Goal: Navigation & Orientation: Find specific page/section

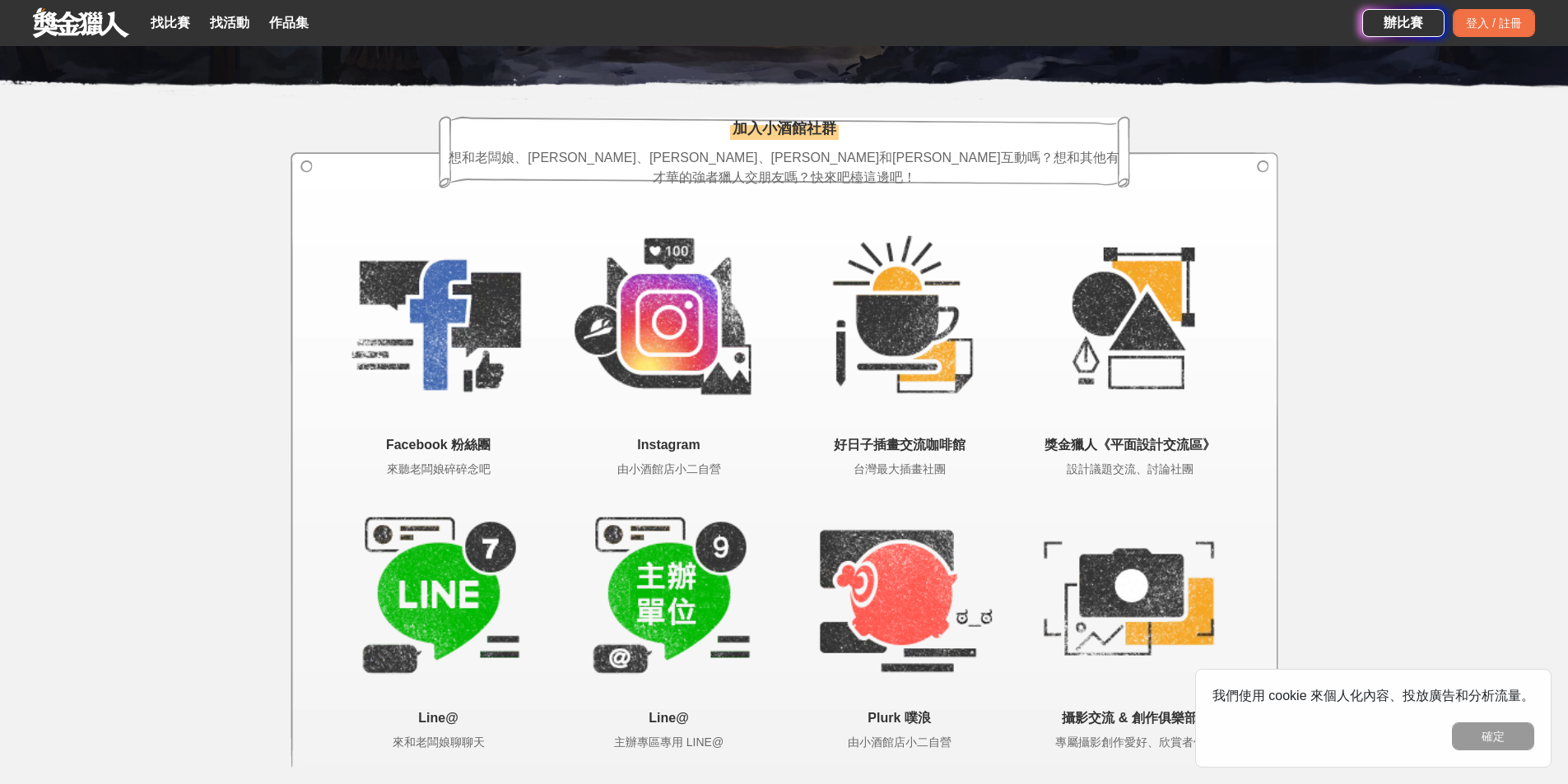
scroll to position [2985, 0]
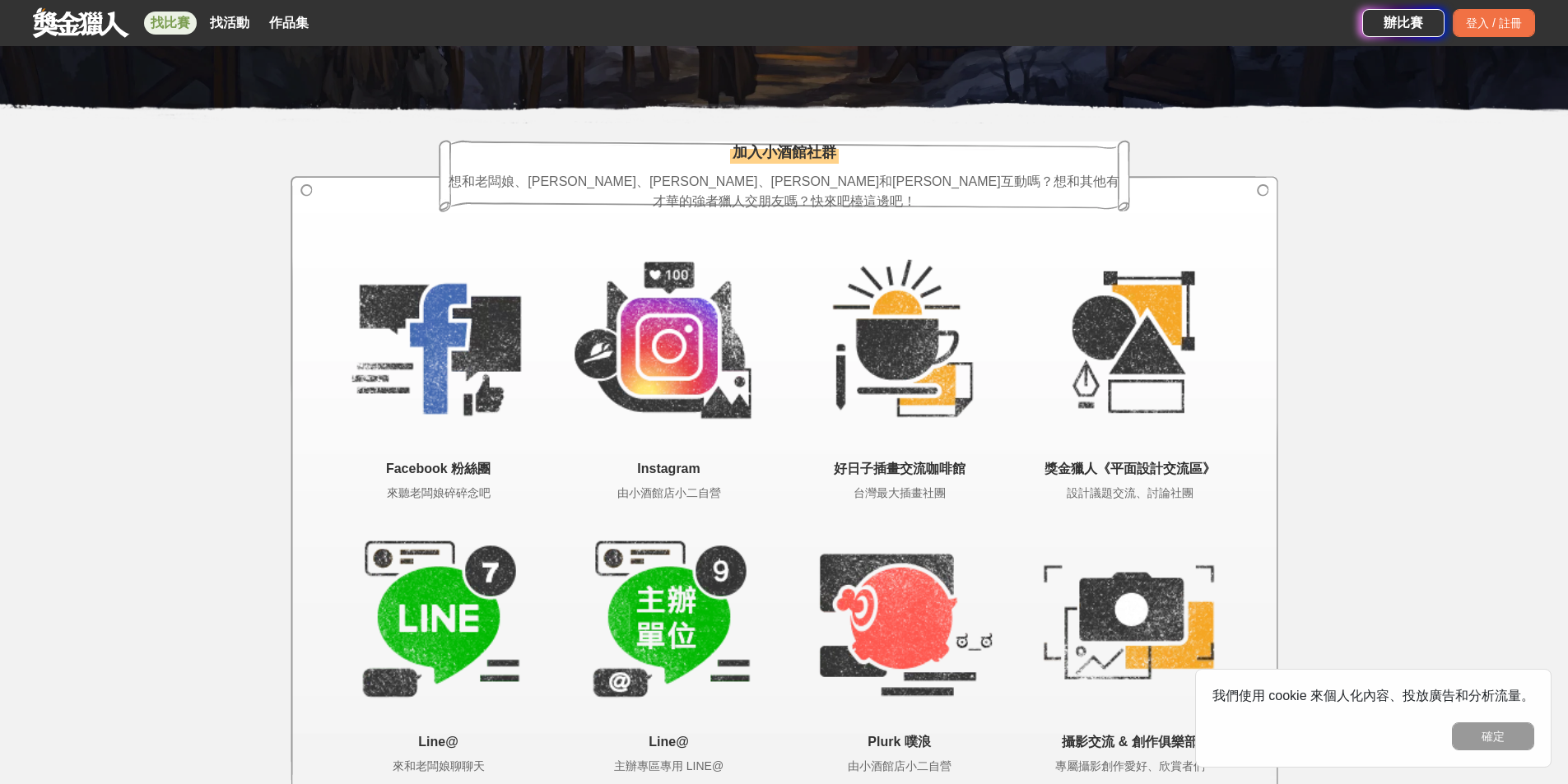
click at [179, 26] on link "找比賽" at bounding box center [170, 23] width 52 height 23
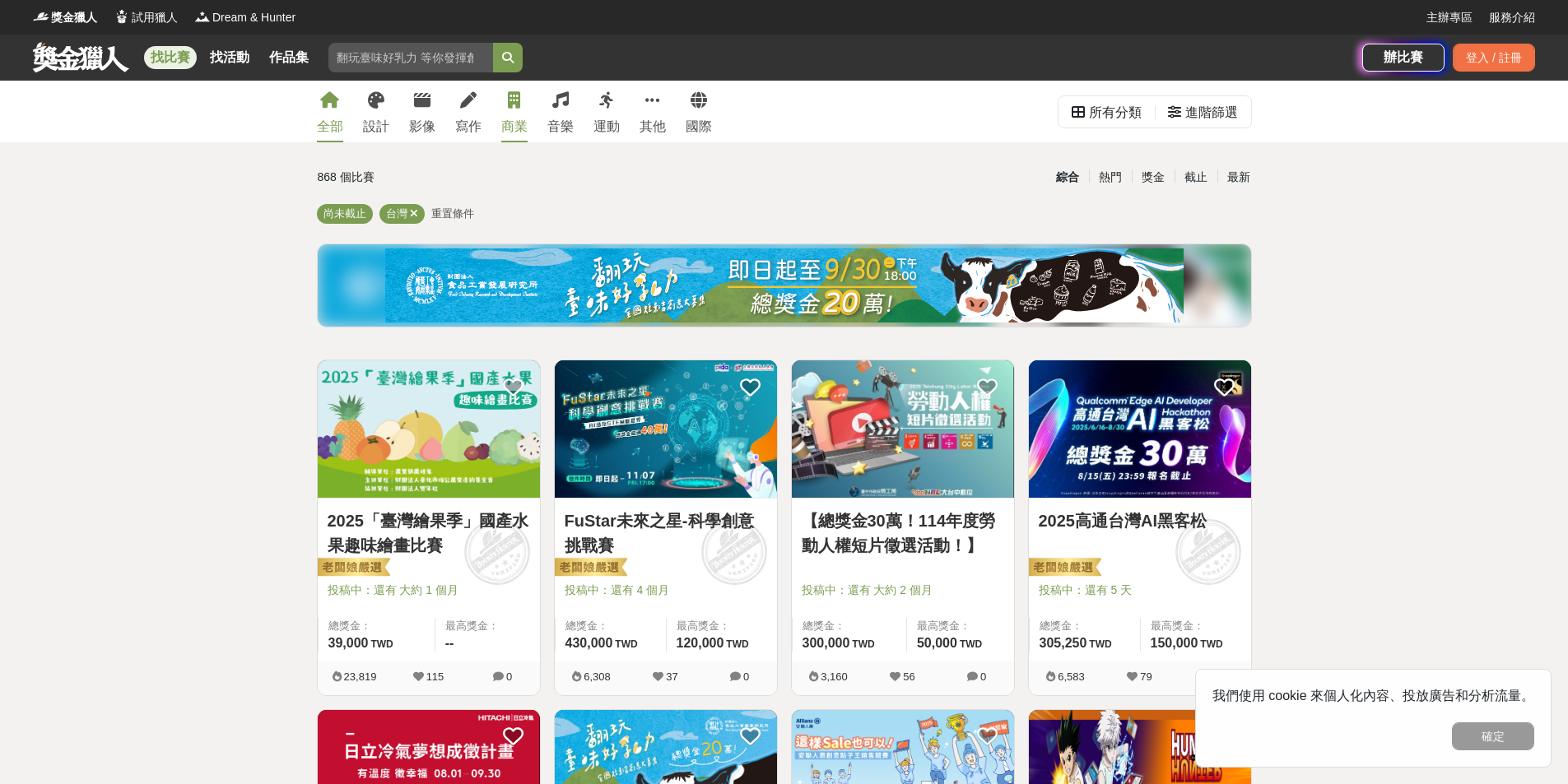
click at [518, 104] on icon at bounding box center [514, 100] width 12 height 17
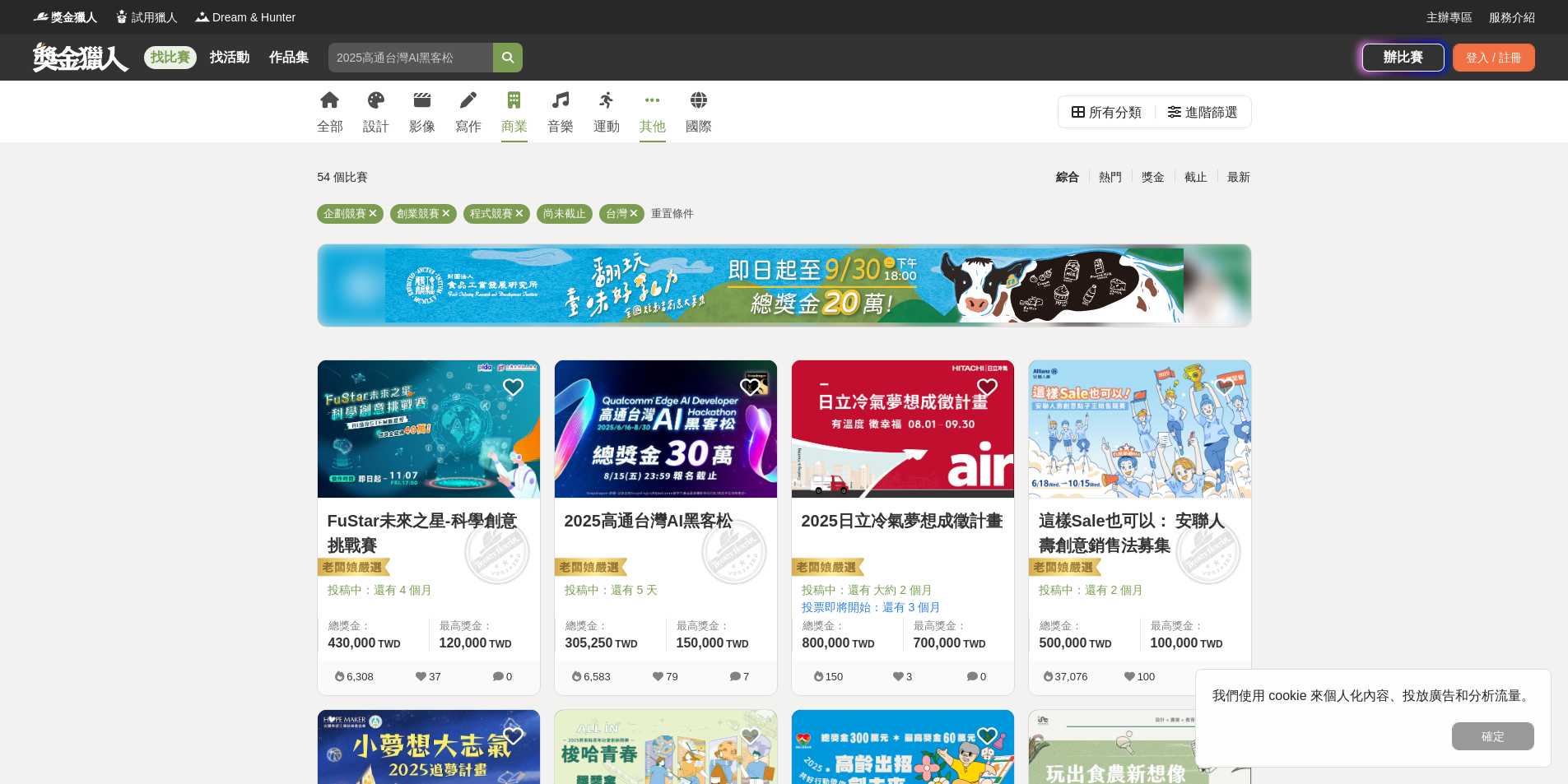
click at [650, 112] on link "其他" at bounding box center [653, 111] width 27 height 62
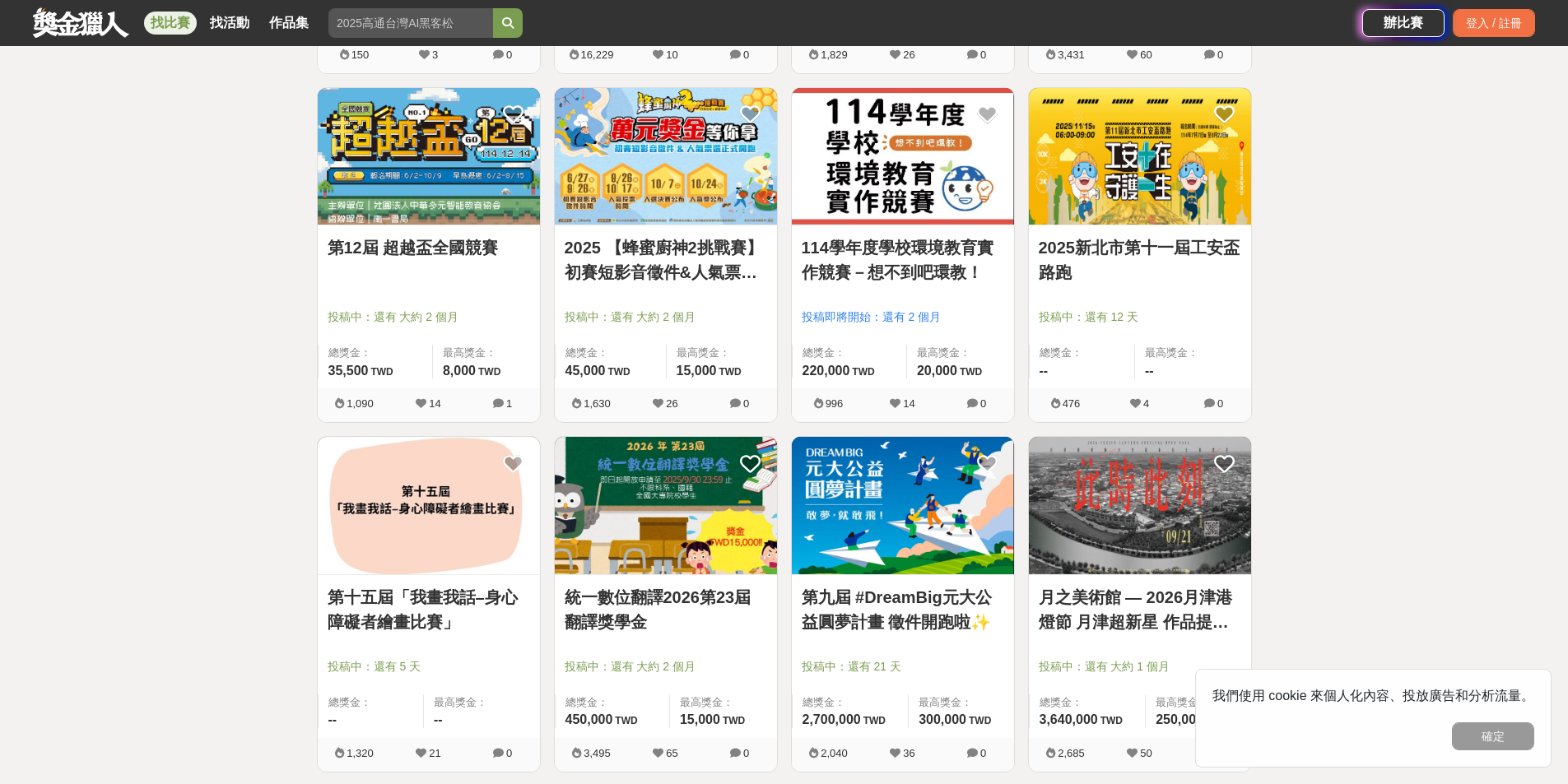
scroll to position [658, 0]
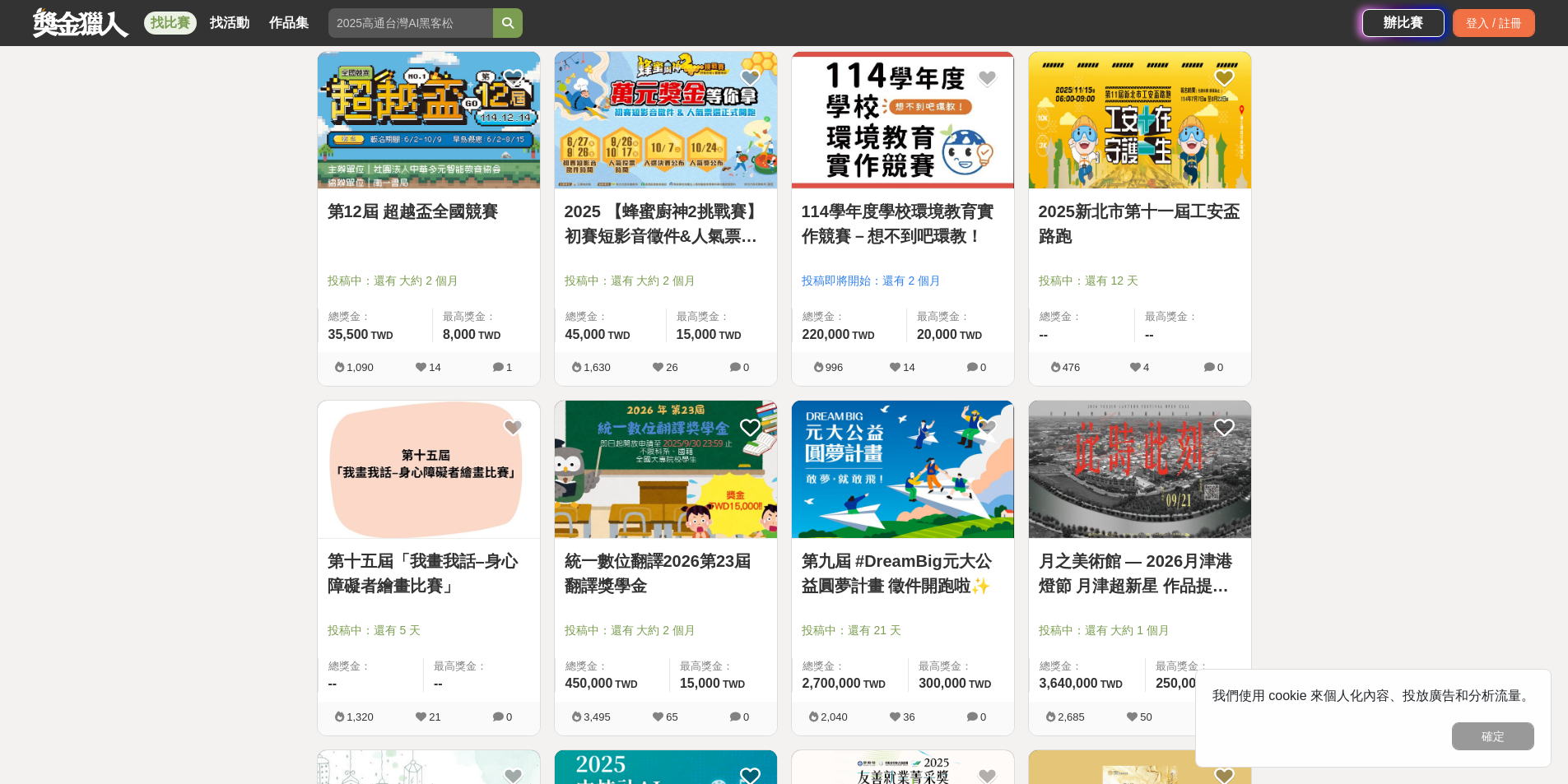
click at [876, 480] on img at bounding box center [902, 469] width 222 height 137
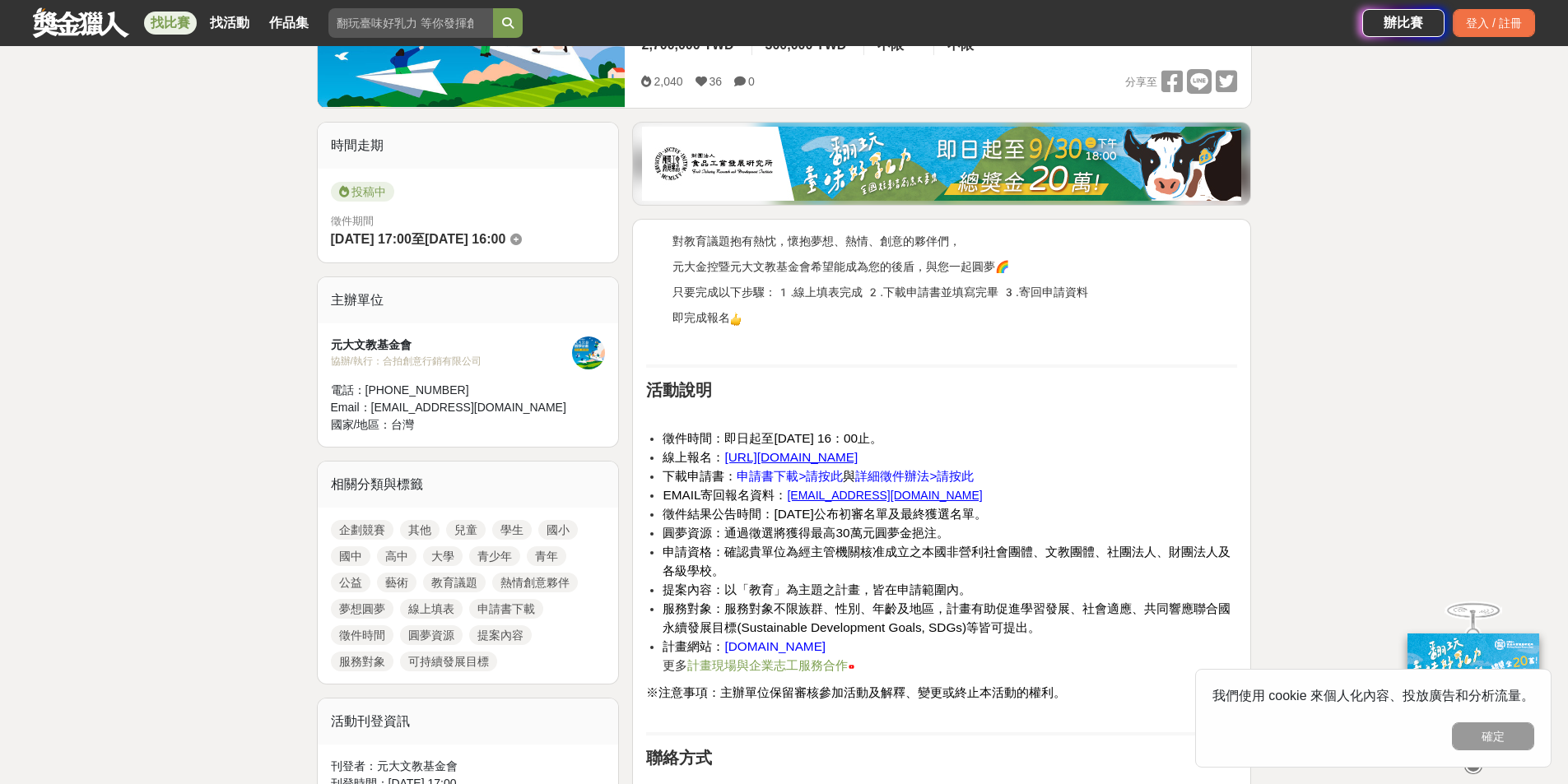
scroll to position [329, 0]
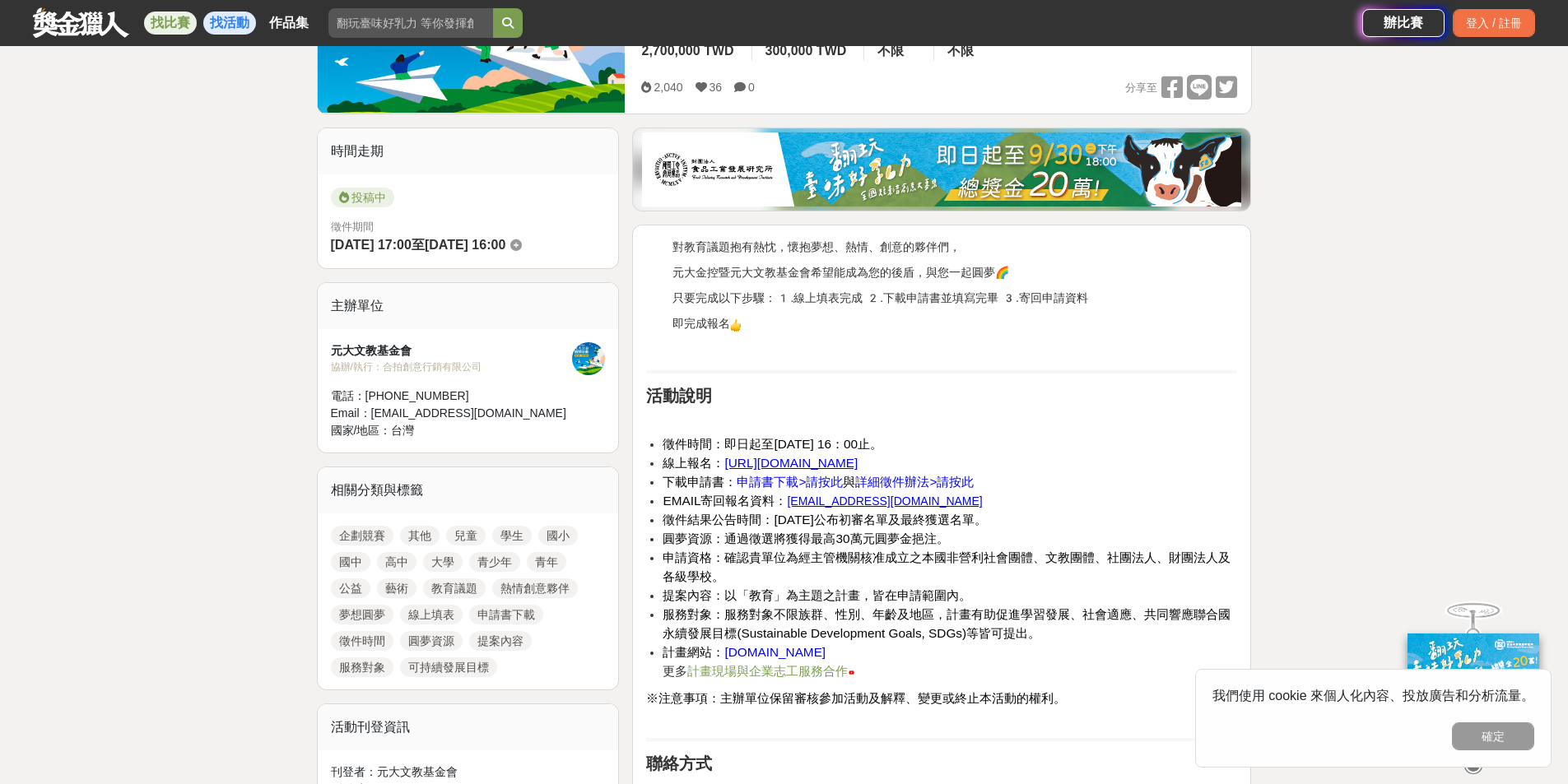
click at [225, 21] on link "找活動" at bounding box center [229, 23] width 52 height 23
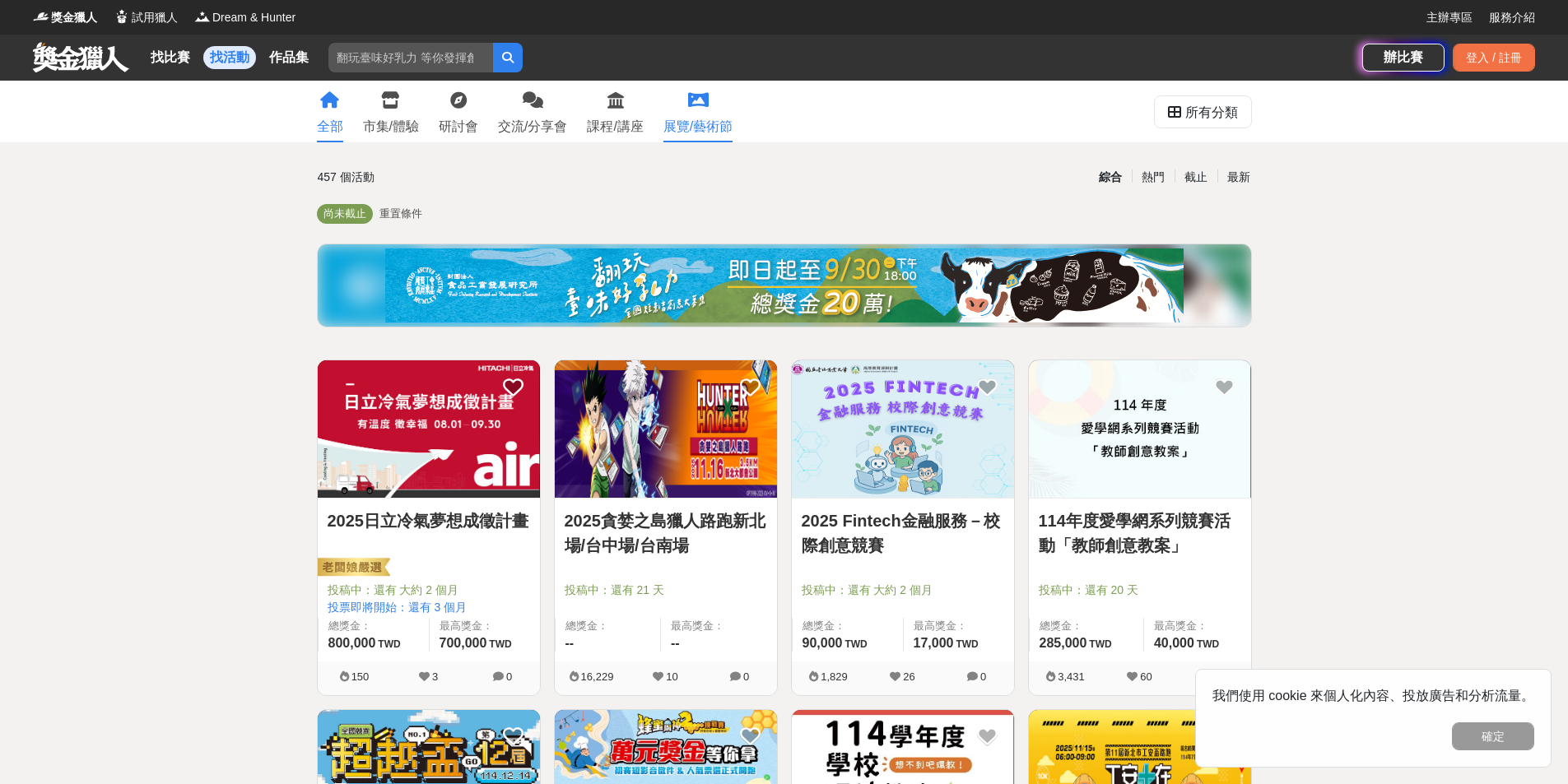
click at [694, 108] on icon at bounding box center [698, 100] width 20 height 17
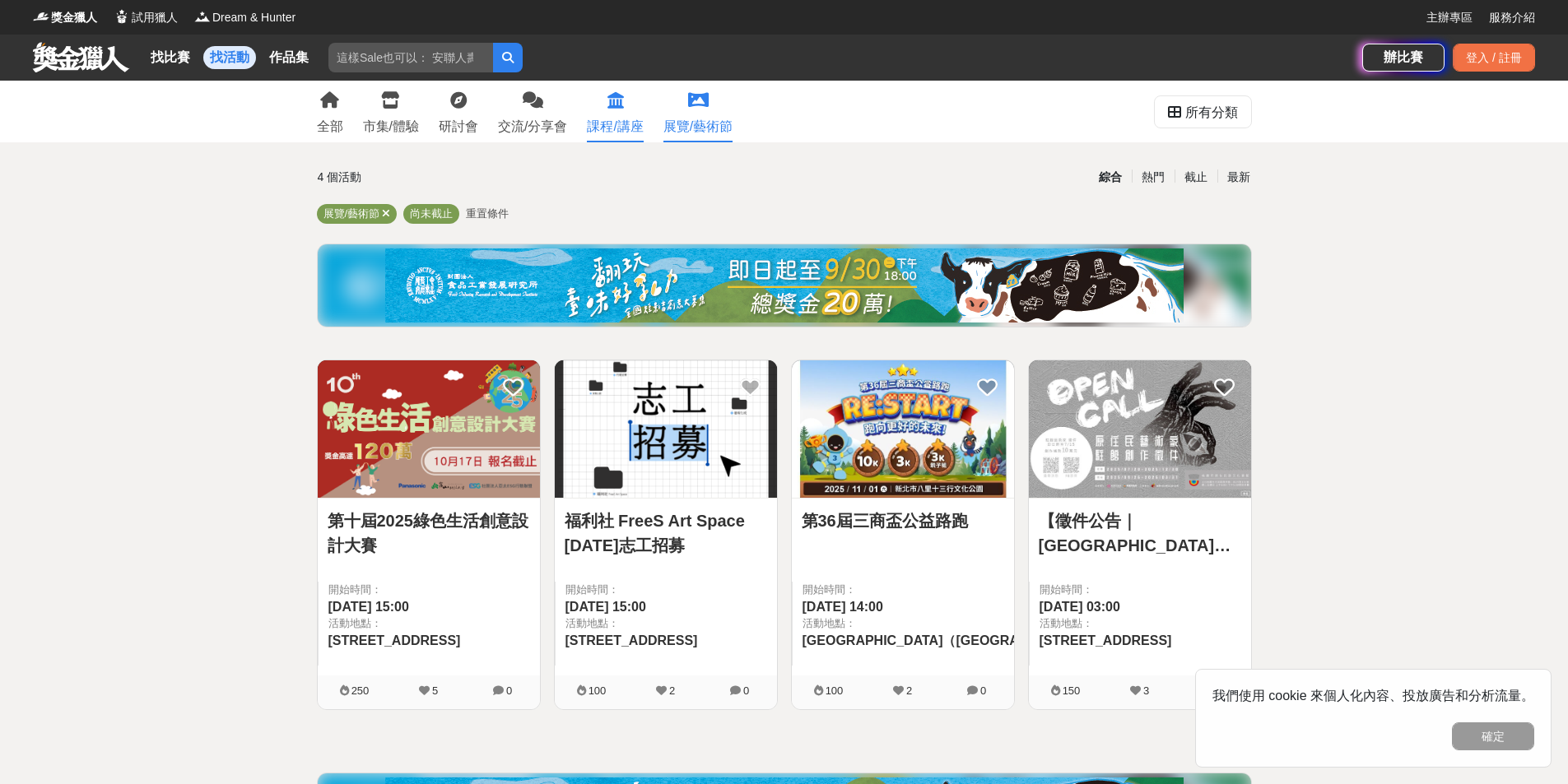
click at [615, 98] on icon at bounding box center [615, 100] width 17 height 17
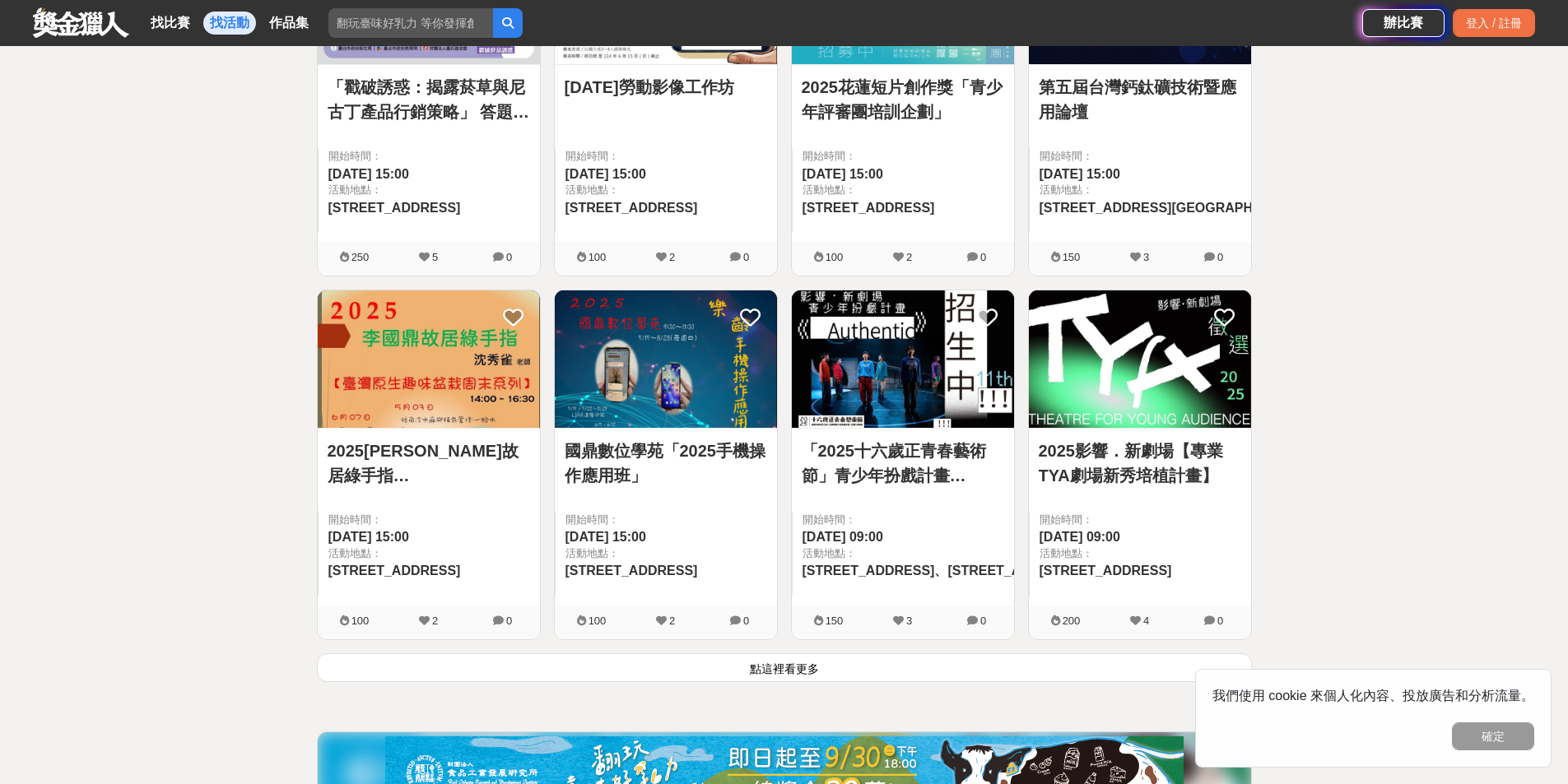
scroll to position [1892, 0]
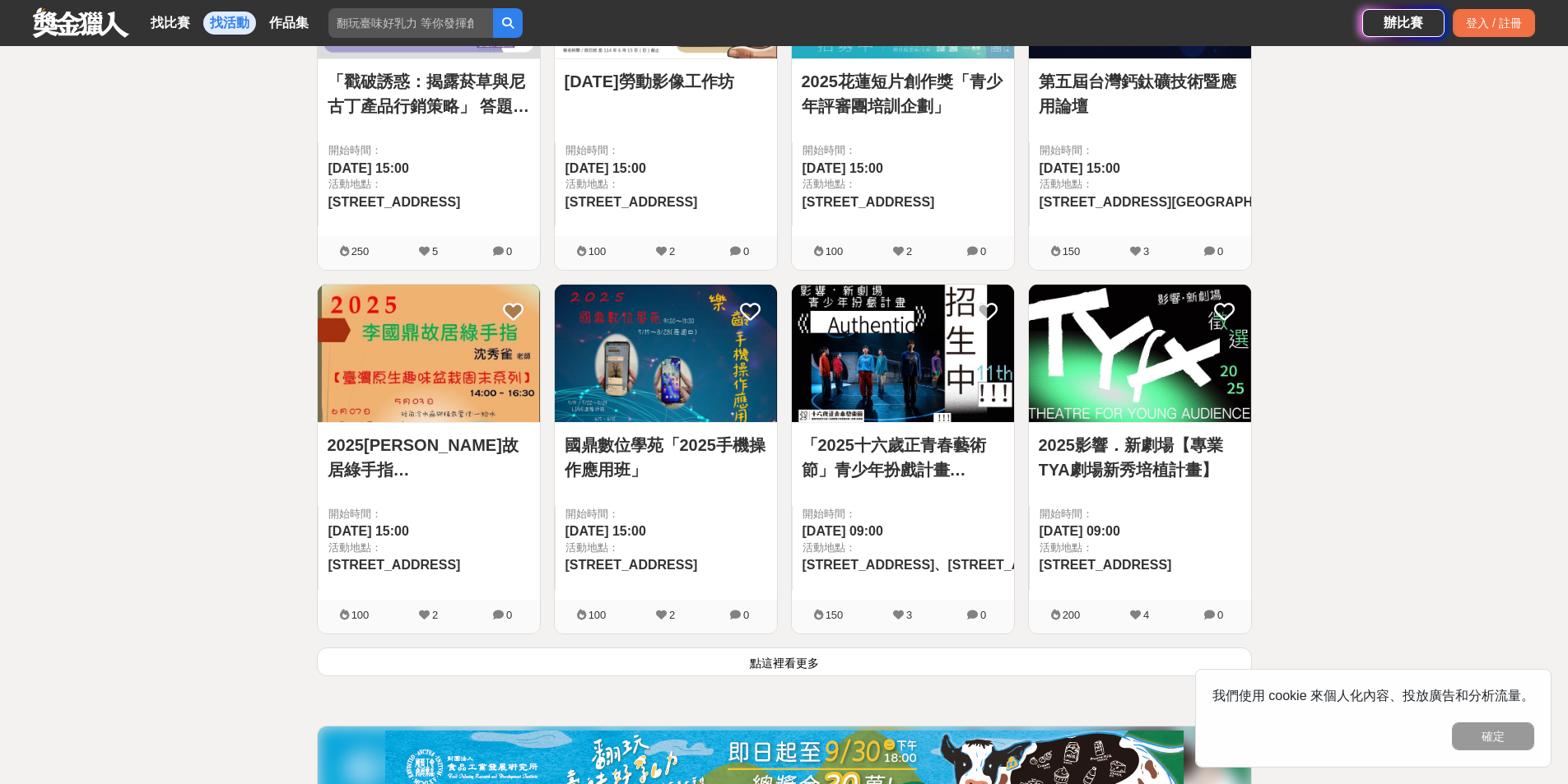
click at [402, 367] on img at bounding box center [429, 353] width 222 height 137
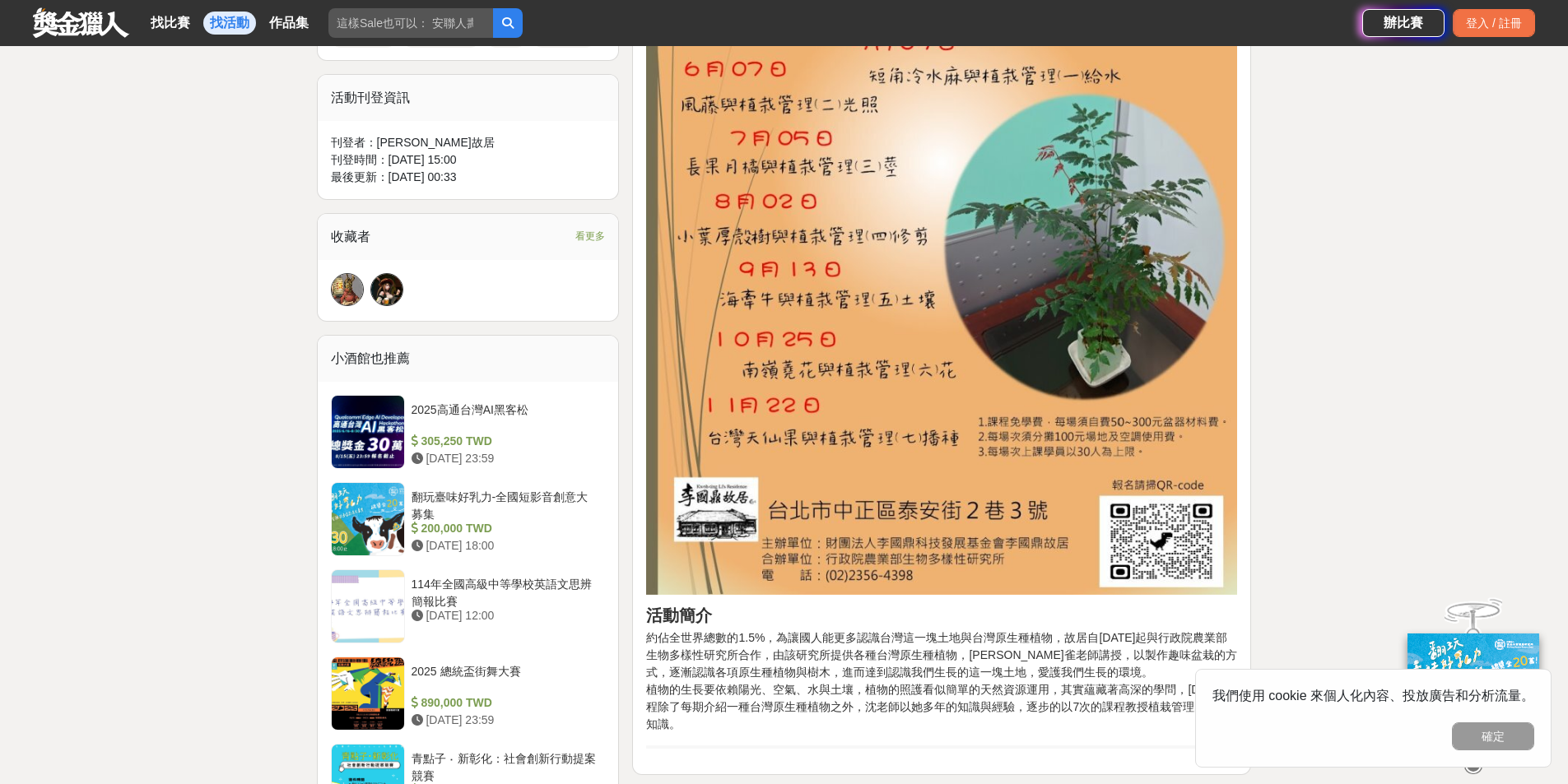
scroll to position [904, 0]
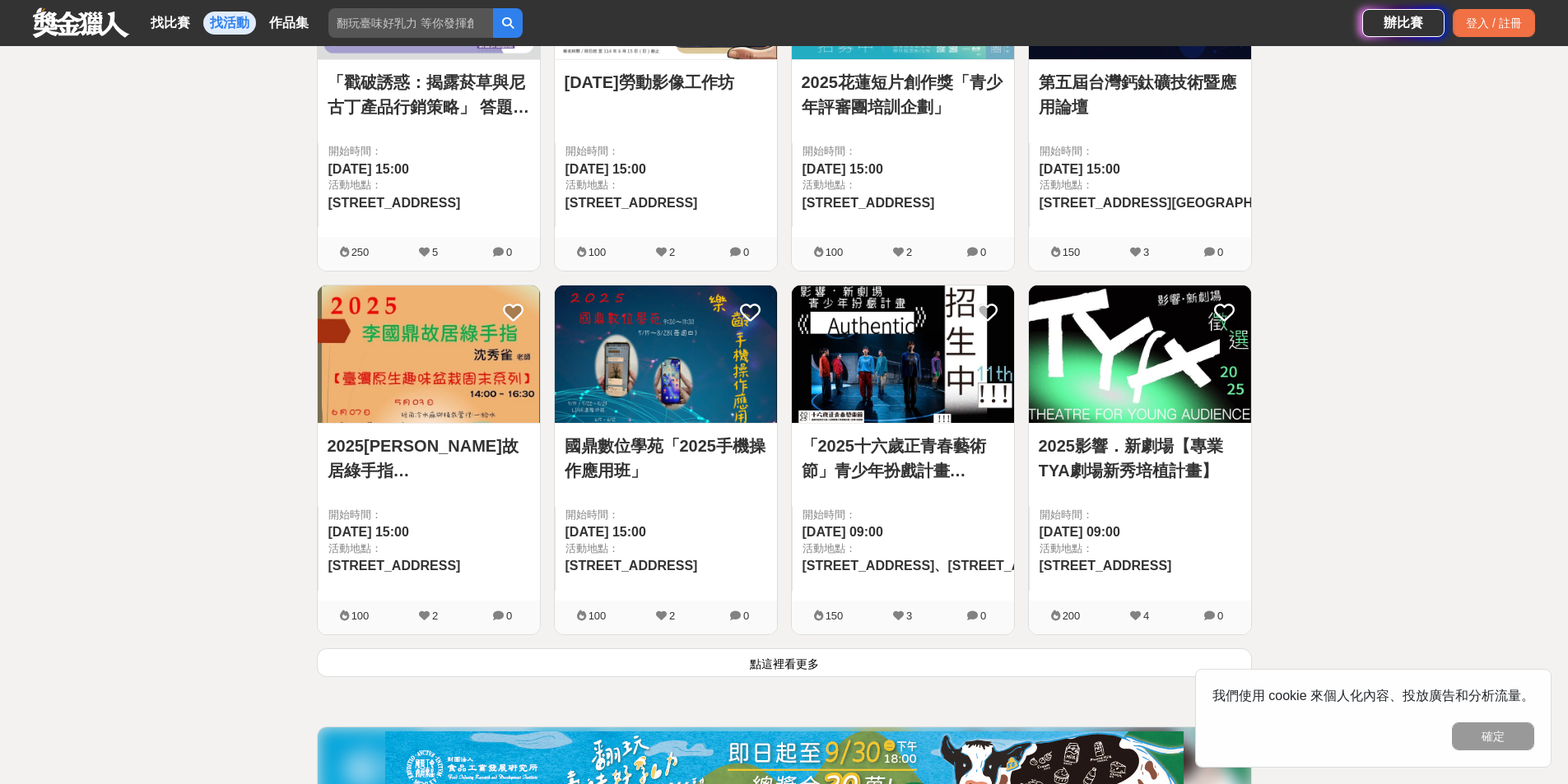
scroll to position [1892, 0]
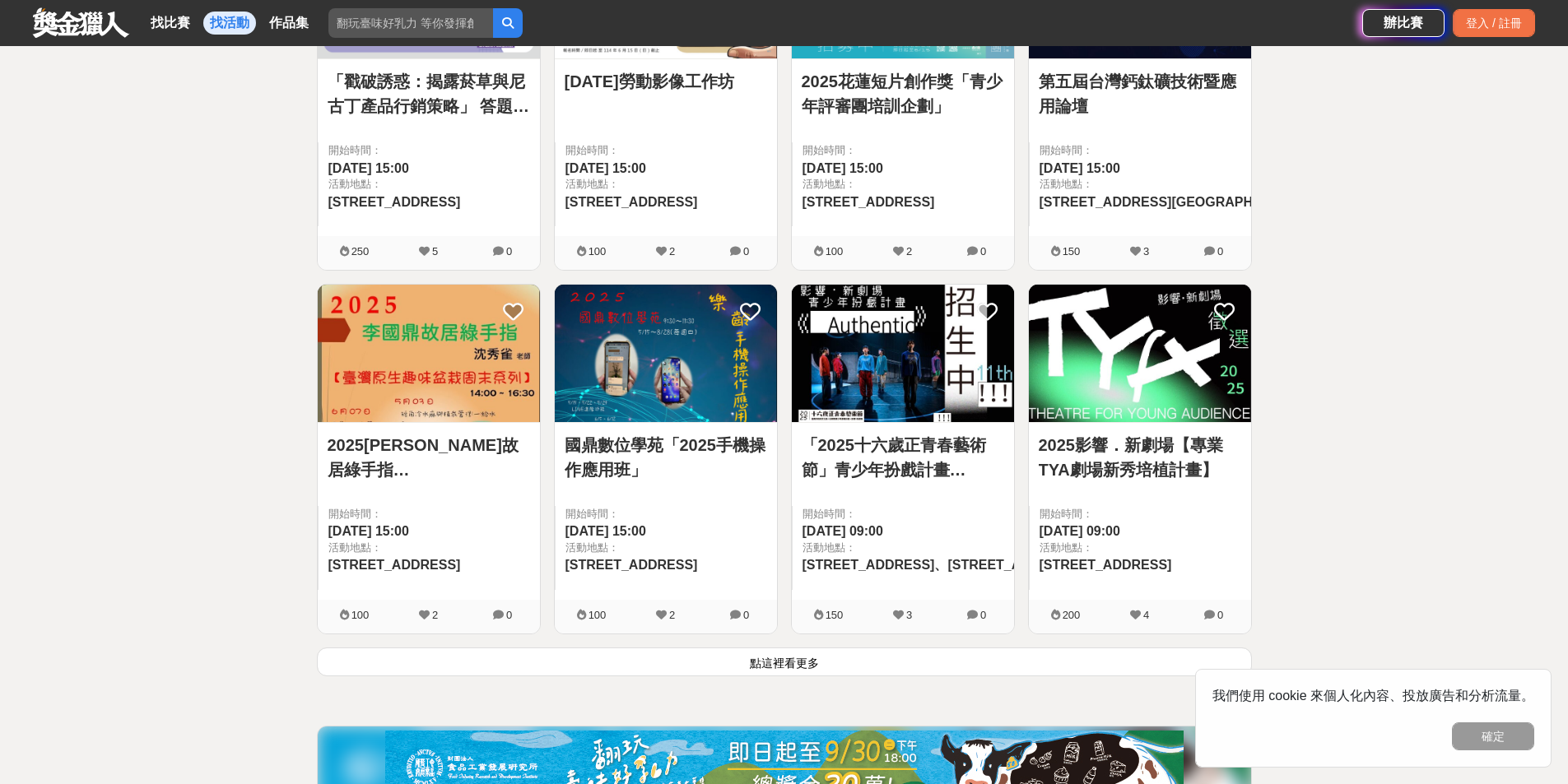
click at [789, 660] on button "點這裡看更多" at bounding box center [784, 661] width 935 height 29
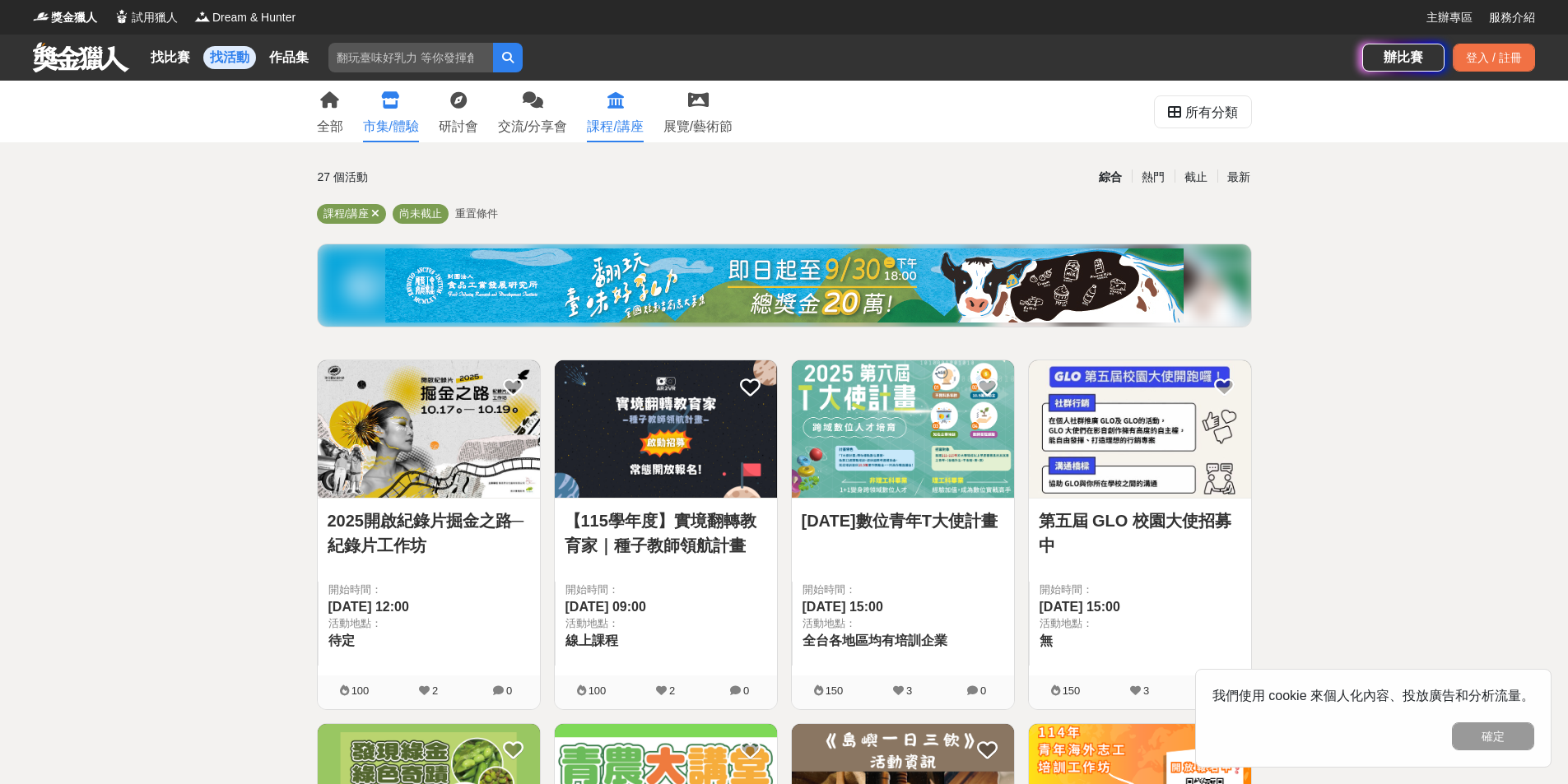
click at [391, 112] on link "市集/體驗" at bounding box center [390, 111] width 56 height 62
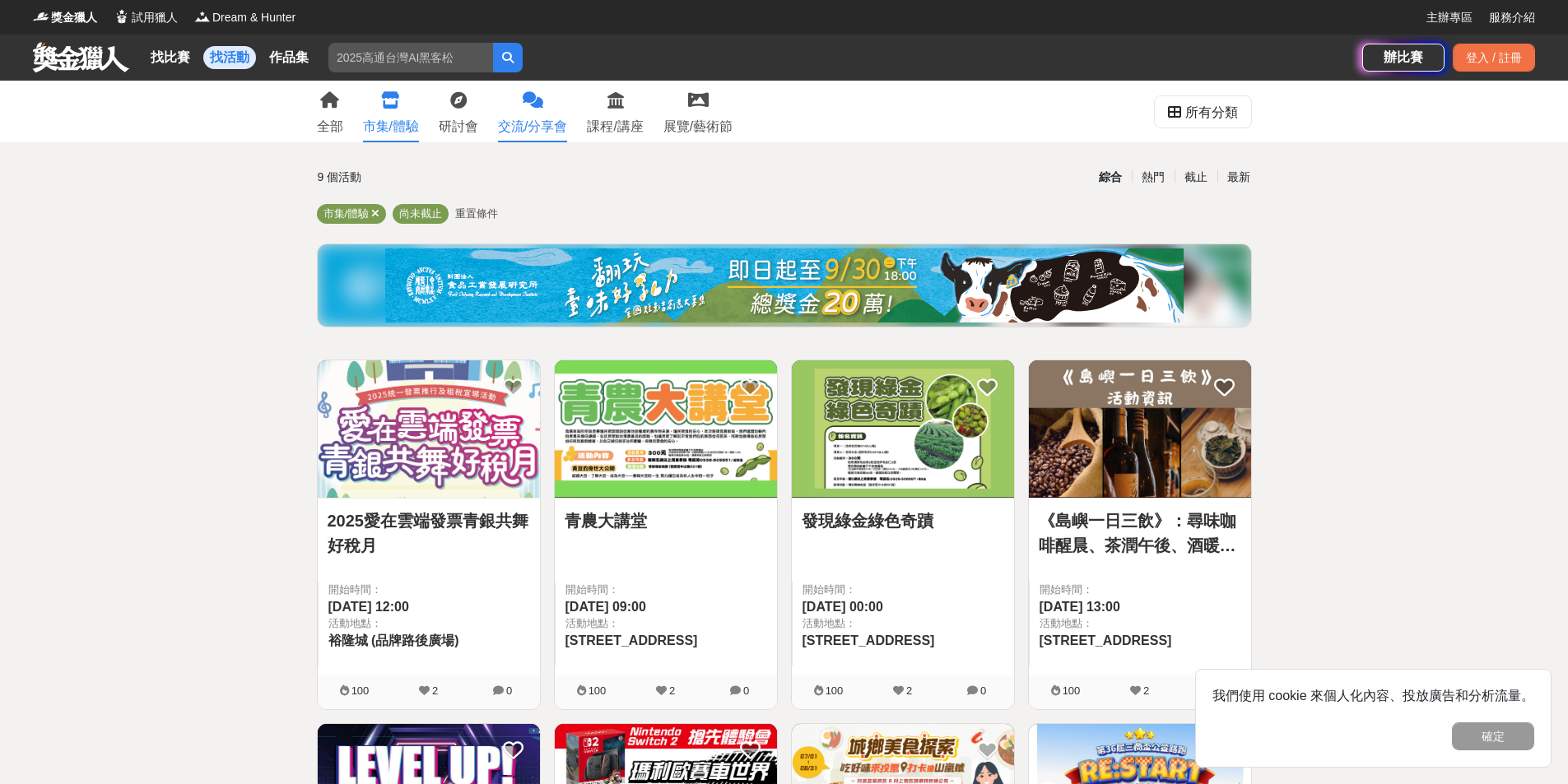
click at [543, 114] on link "交流/分享會" at bounding box center [532, 111] width 69 height 62
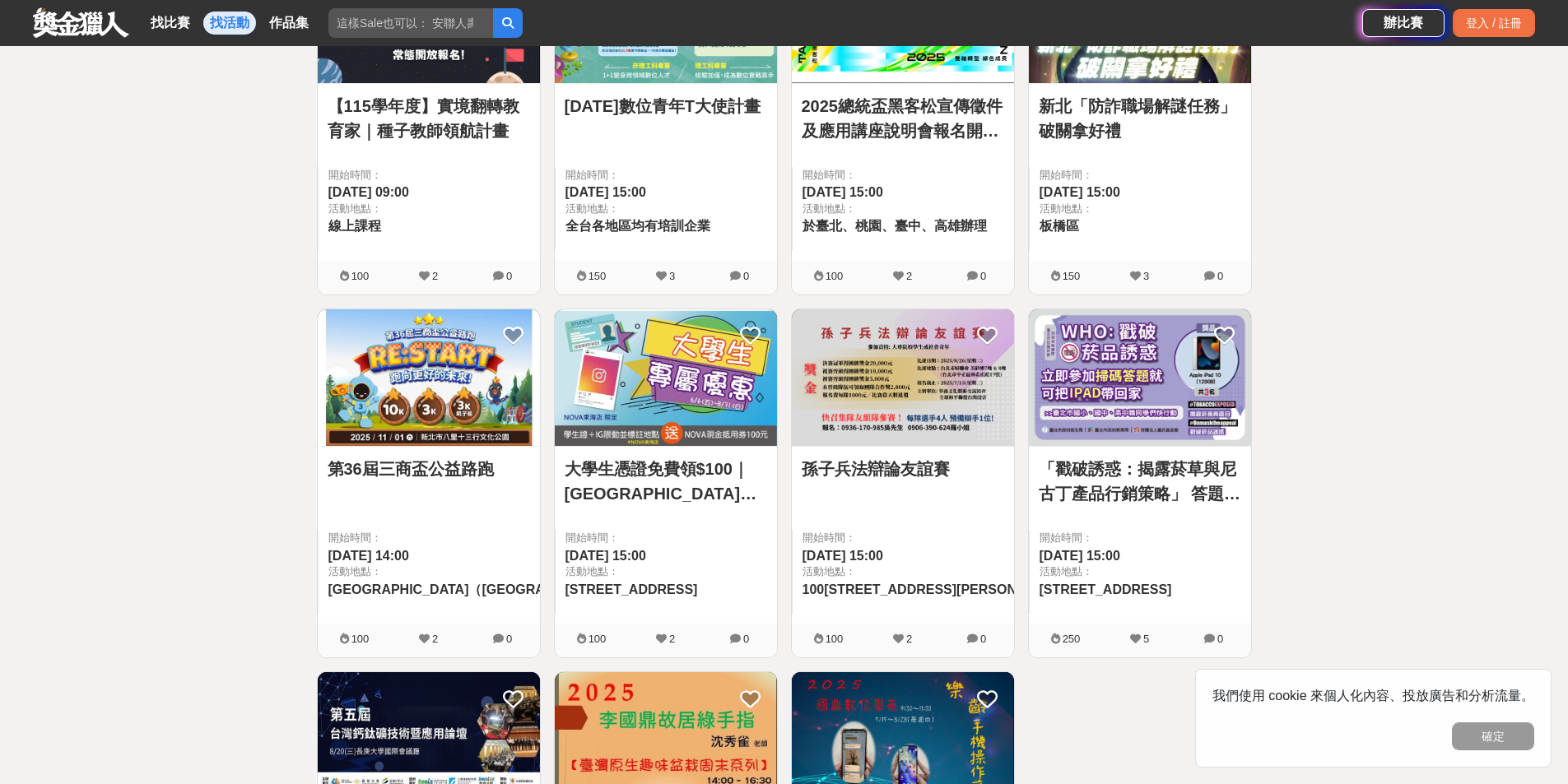
scroll to position [411, 0]
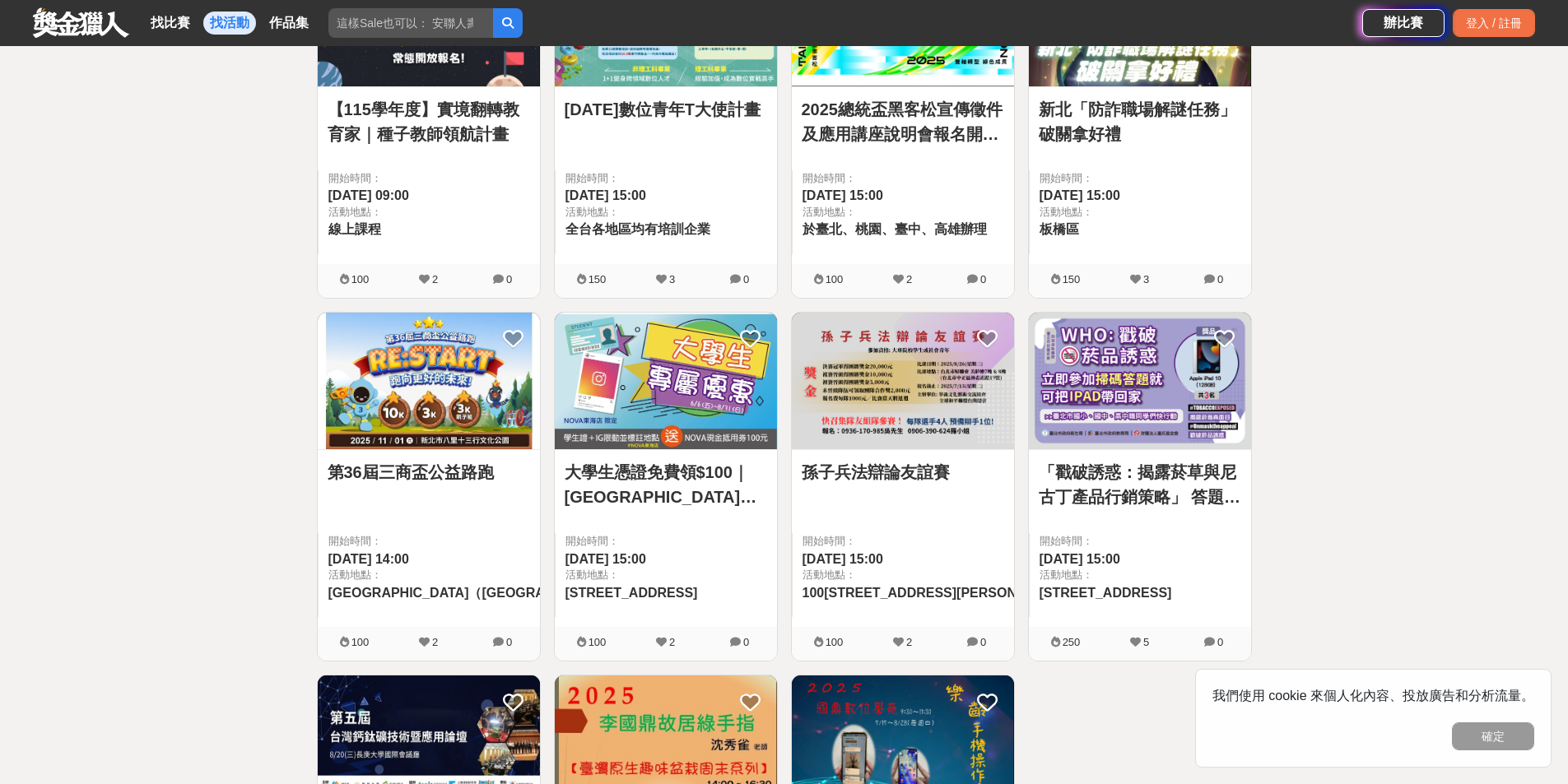
click at [1387, 237] on div "全部 市集/體驗 研討會 交流/分享會 課程/講座 展覽/藝術節 所有分類 11 個活動 綜合 熱門 截止 最新 交流/分享會 尚未截止 重置條件 【115學…" at bounding box center [784, 457] width 1568 height 1575
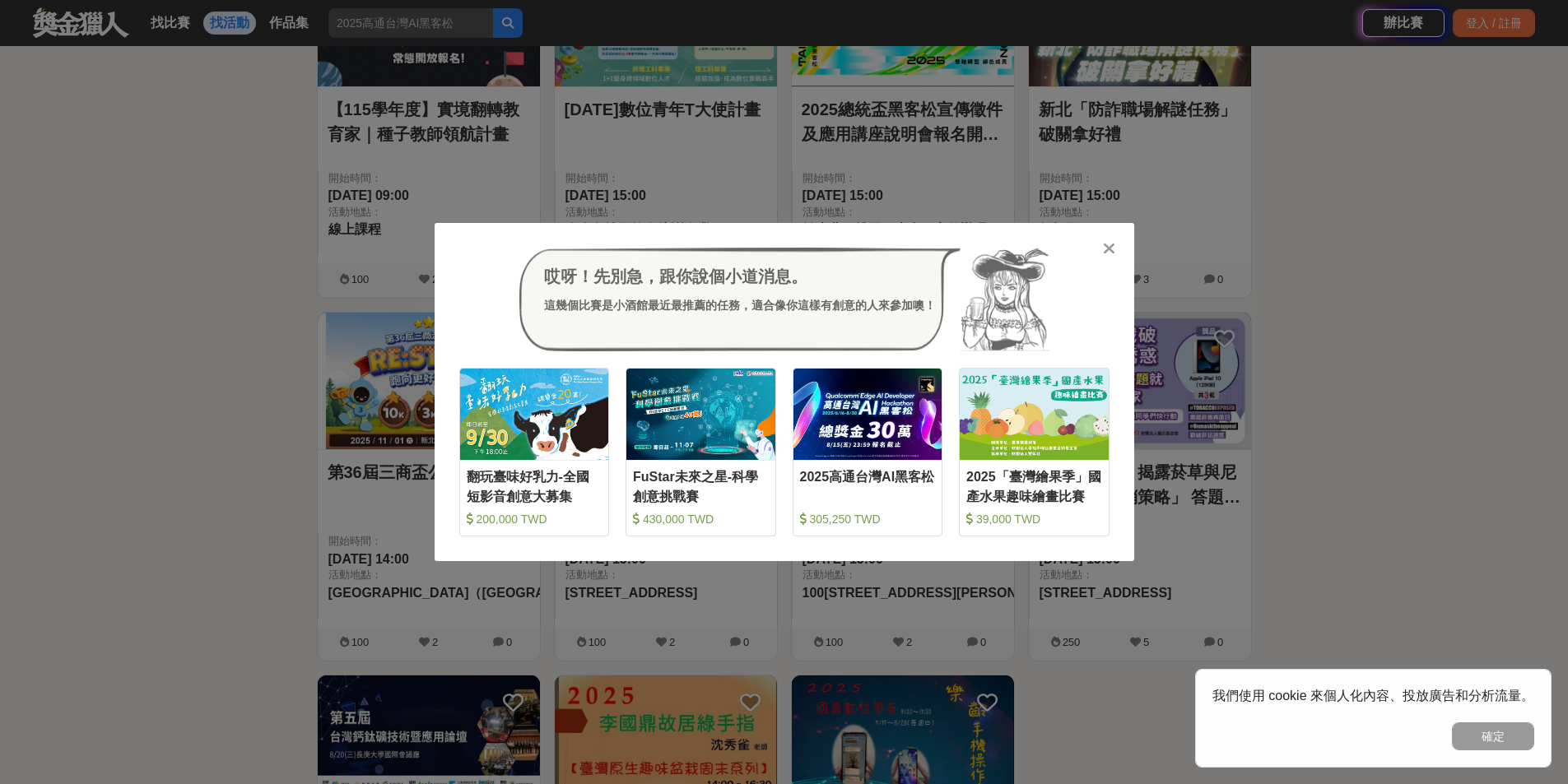
click at [1110, 250] on icon at bounding box center [1108, 248] width 12 height 17
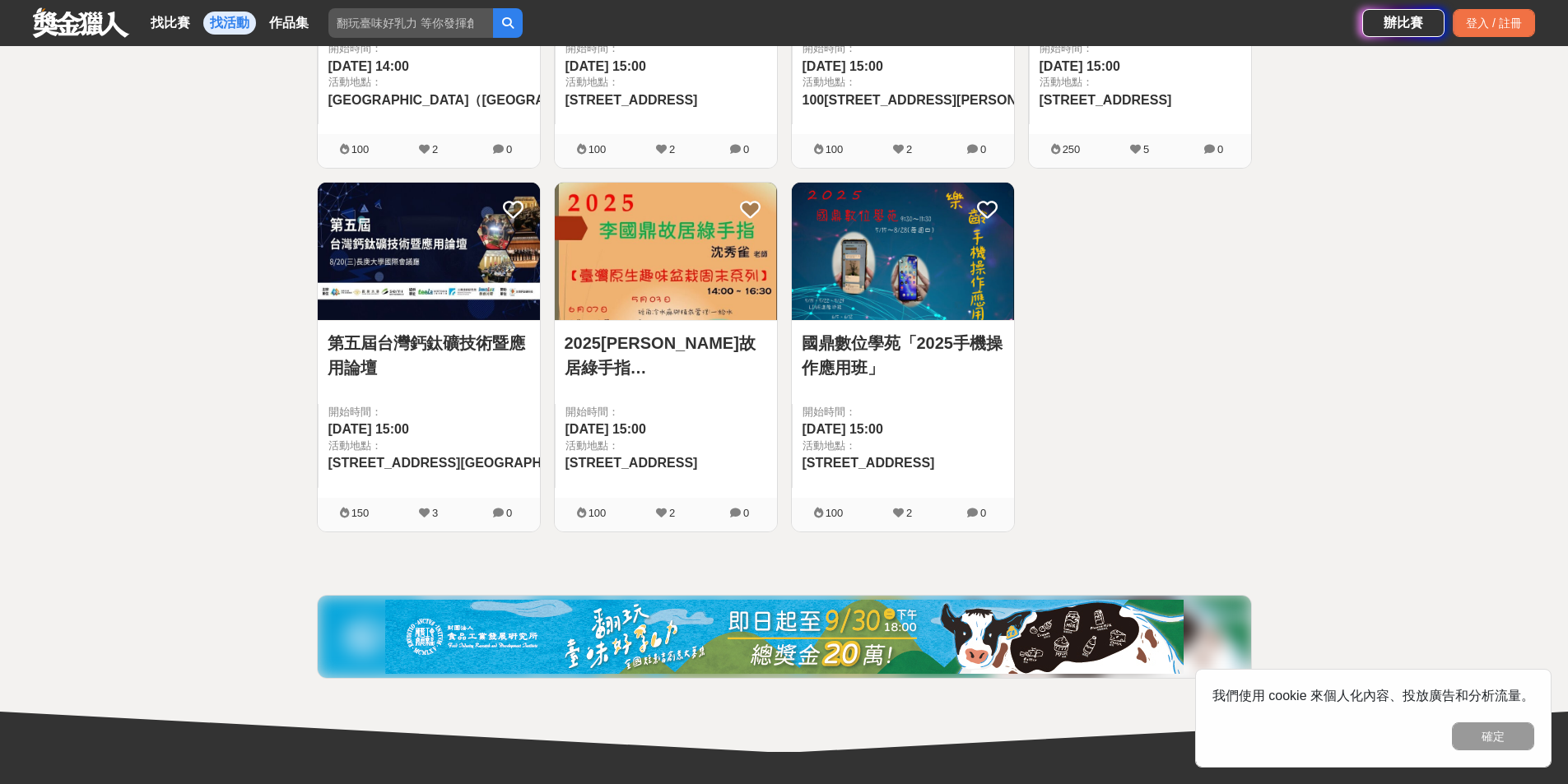
scroll to position [904, 0]
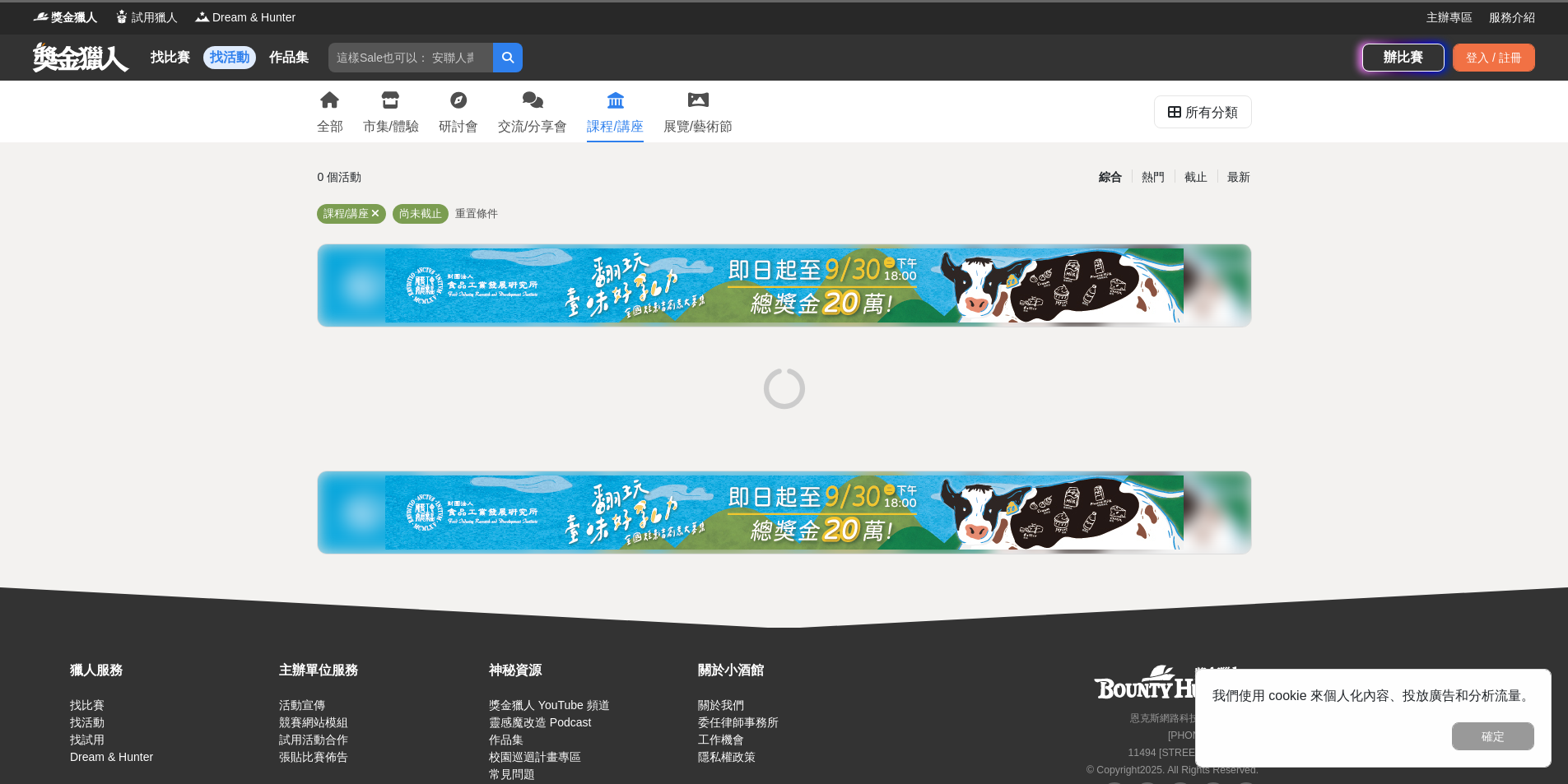
scroll to position [74, 0]
